Goal: Task Accomplishment & Management: Complete application form

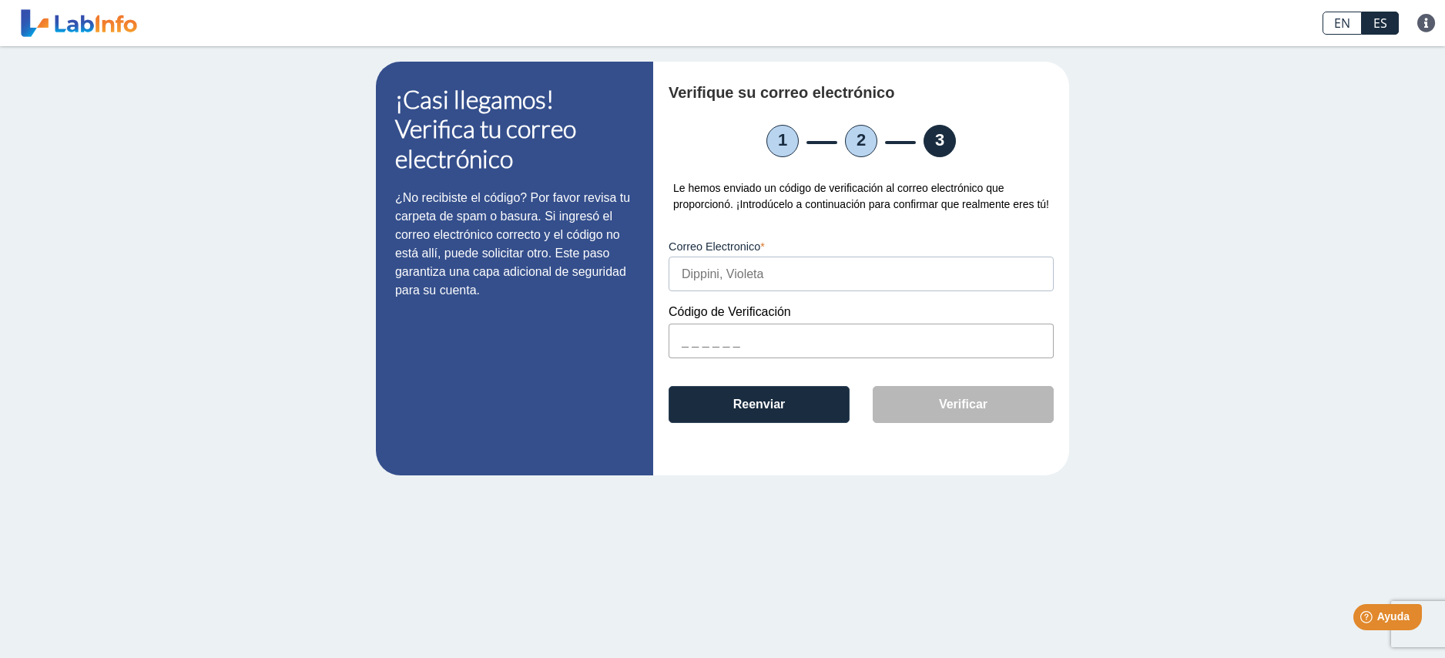
click at [697, 351] on input "text" at bounding box center [860, 340] width 385 height 35
type input "8DDB94"
click at [970, 423] on button "Verificar" at bounding box center [963, 404] width 181 height 37
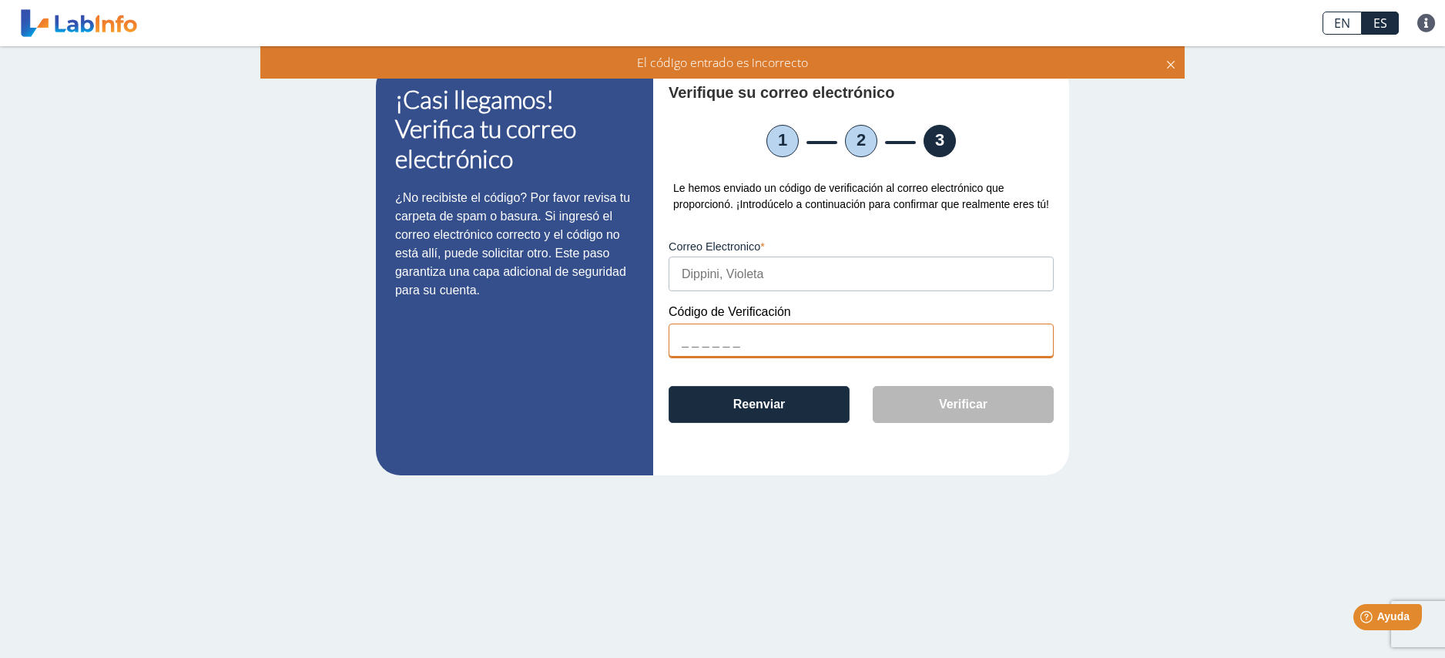
drag, startPoint x: 678, startPoint y: 352, endPoint x: 688, endPoint y: 354, distance: 10.3
click at [684, 353] on input "text" at bounding box center [860, 340] width 385 height 35
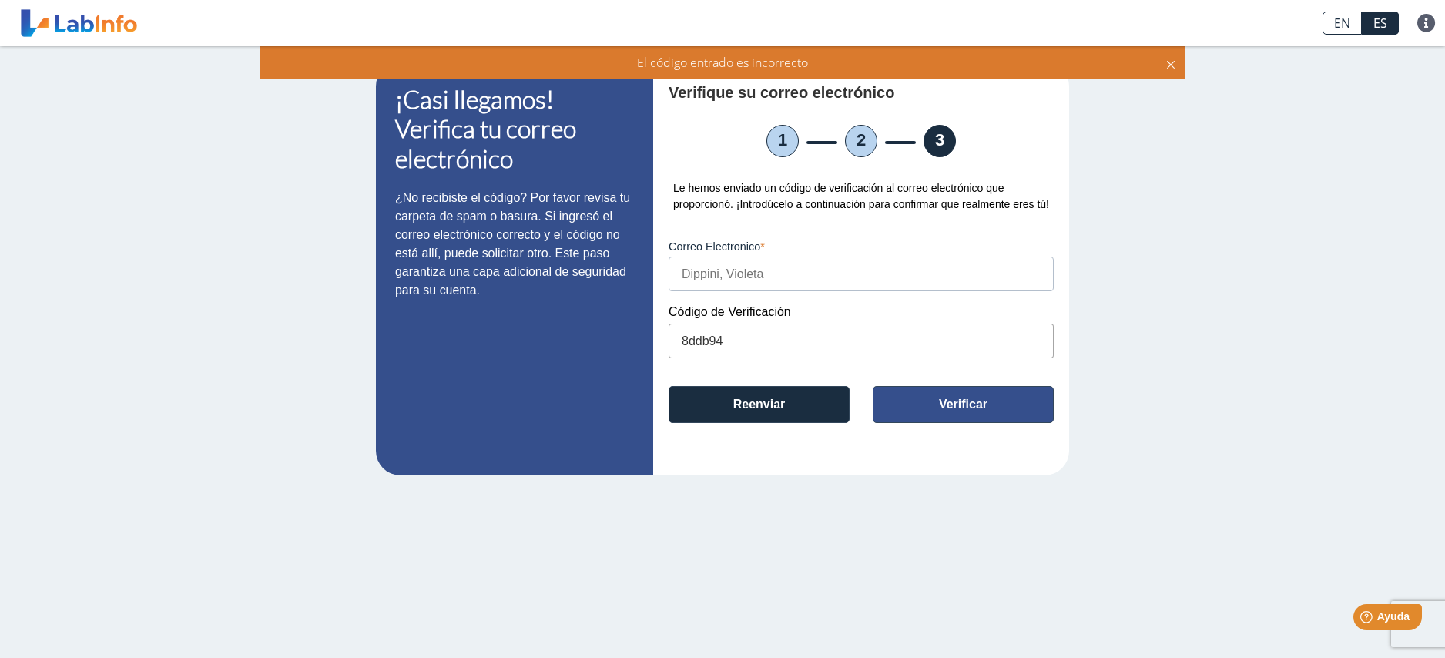
type input "8ddb94"
click at [969, 423] on button "Verificar" at bounding box center [963, 404] width 181 height 37
